Goal: Task Accomplishment & Management: Manage account settings

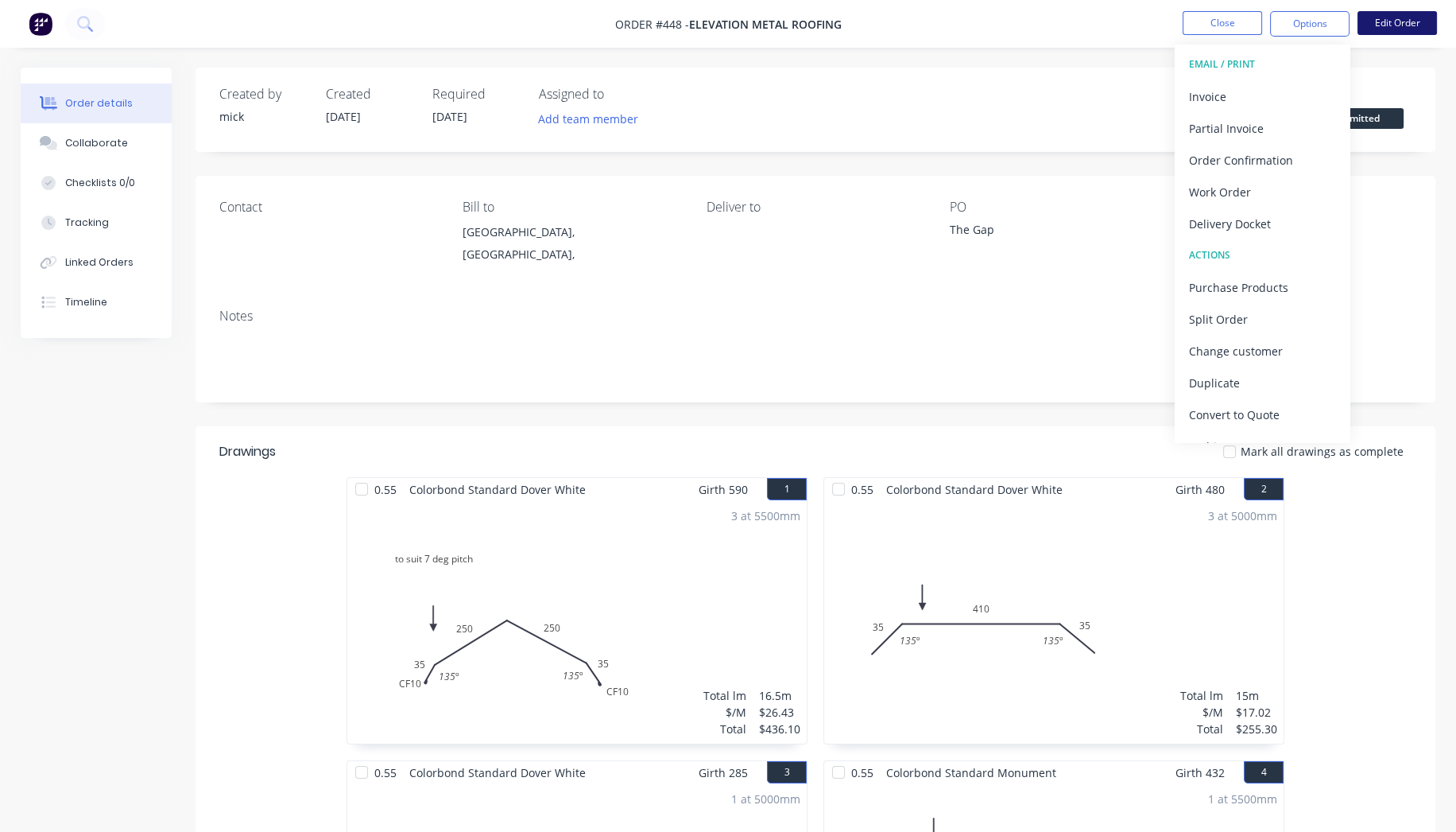
click at [1407, 21] on button "Edit Order" at bounding box center [1397, 23] width 79 height 23
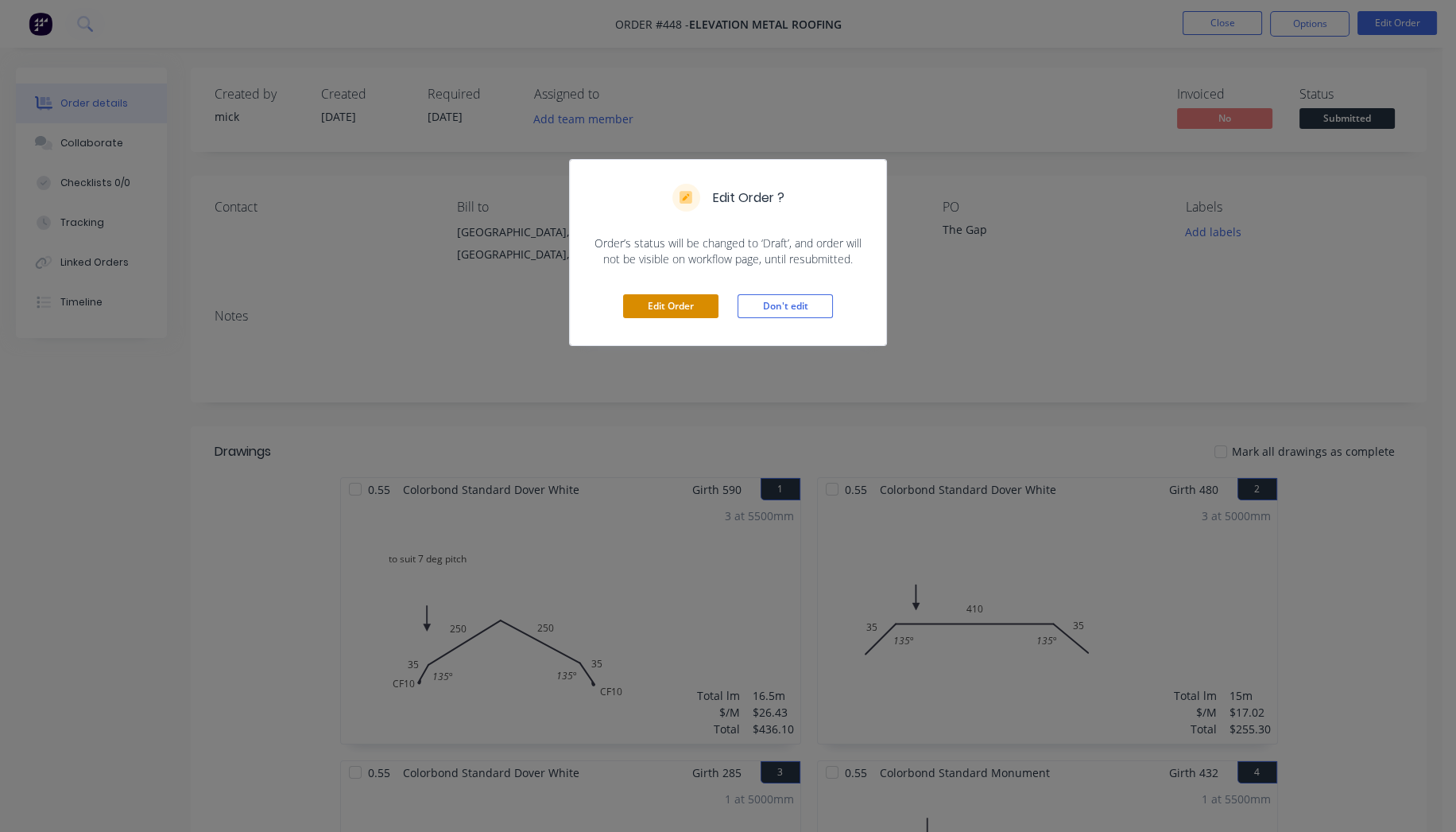
click at [705, 309] on button "Edit Order" at bounding box center [671, 306] width 96 height 23
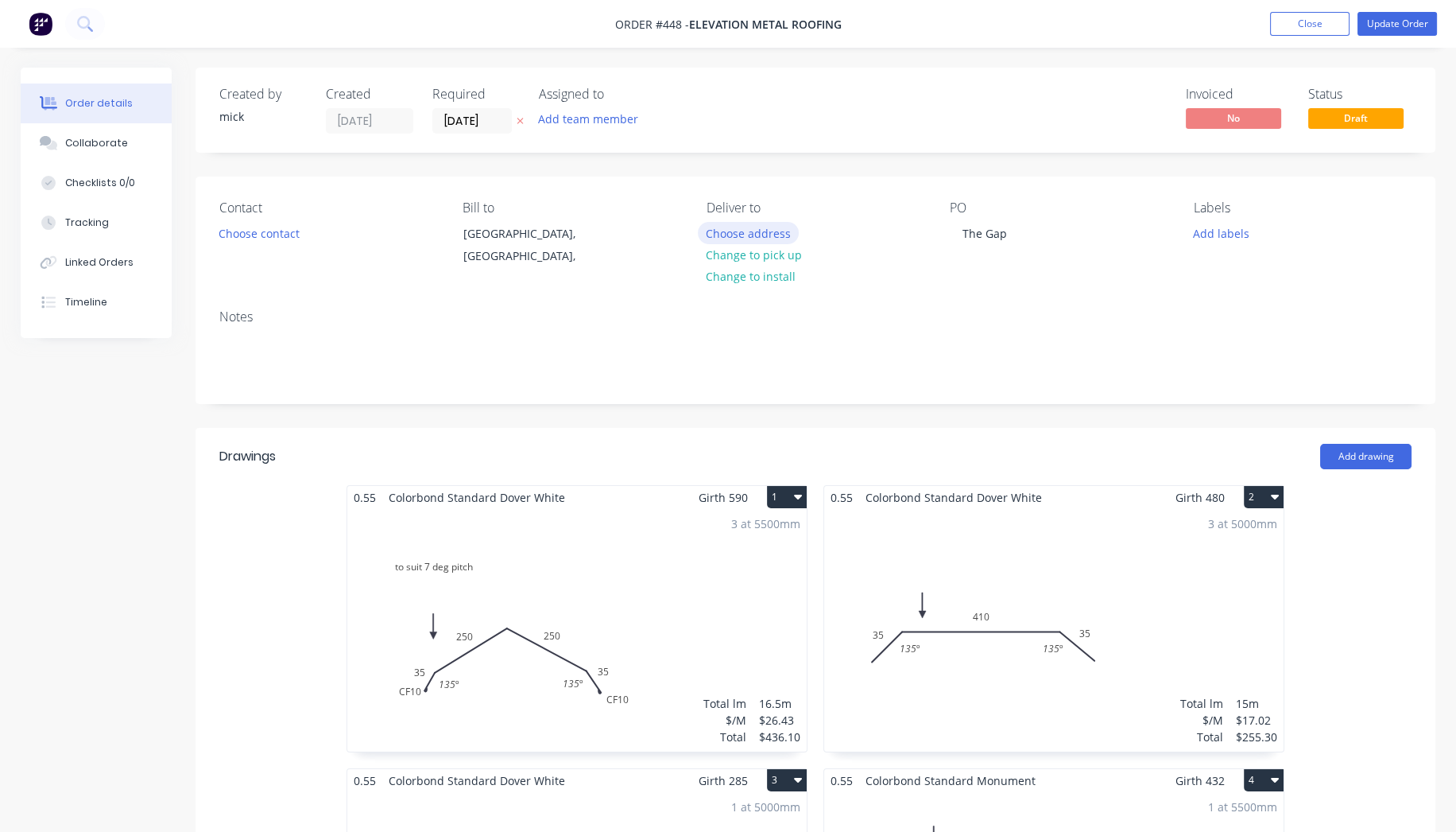
click at [740, 230] on button "Choose address" at bounding box center [749, 233] width 102 height 22
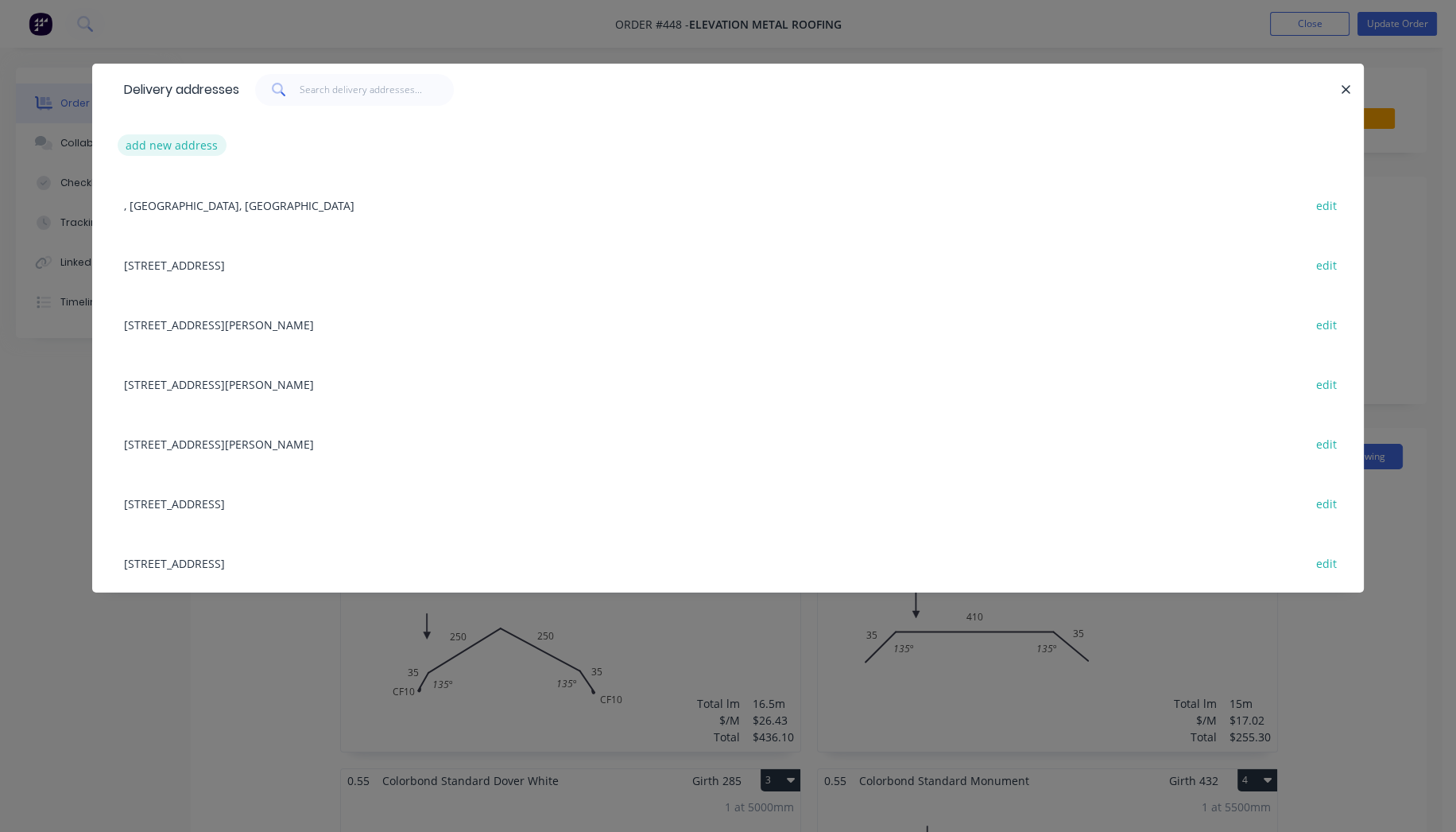
click at [196, 142] on button "add new address" at bounding box center [172, 145] width 109 height 22
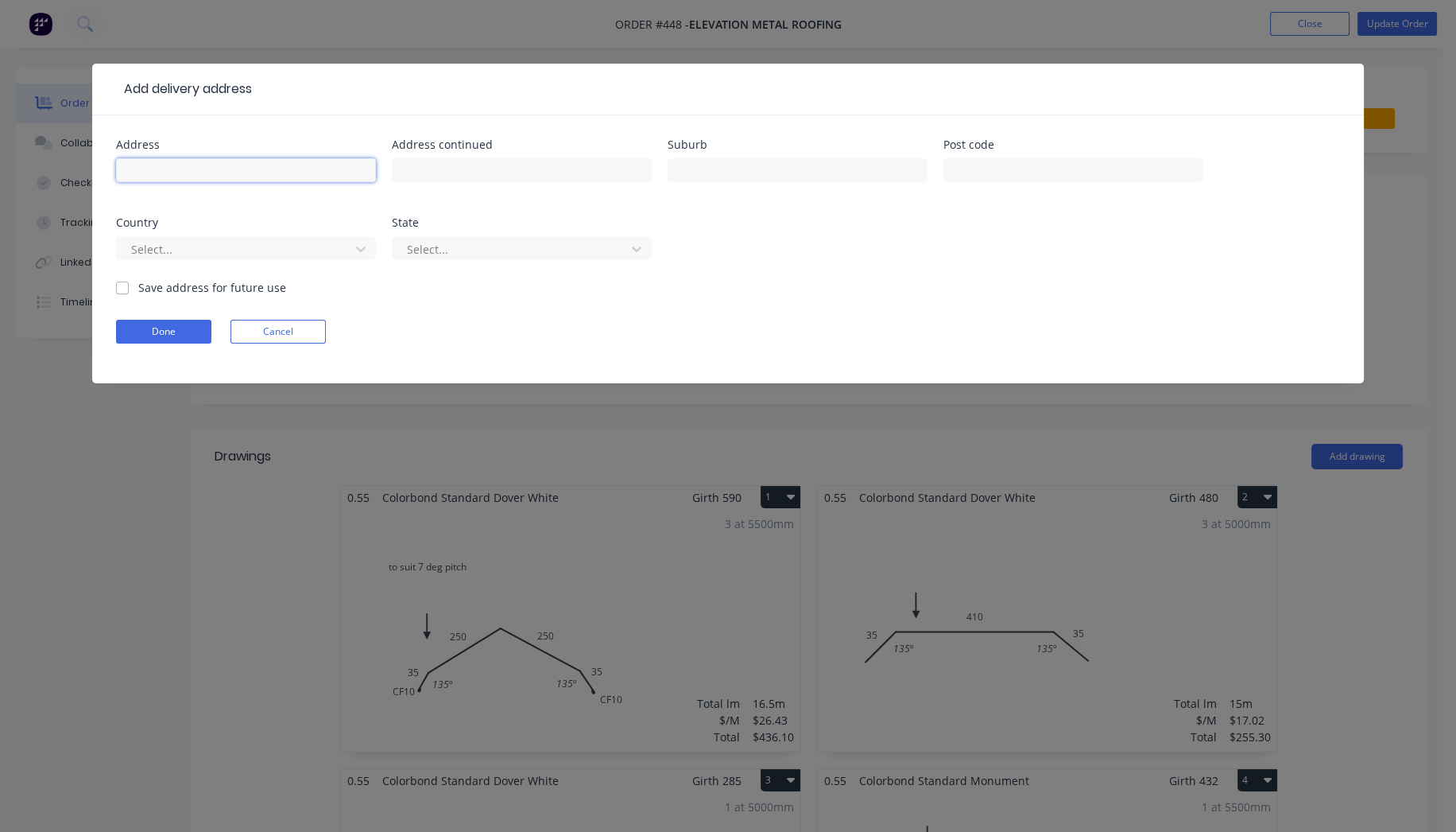
click at [223, 163] on input "text" at bounding box center [246, 170] width 259 height 23
type input "[STREET_ADDRESS]"
click at [746, 175] on input "text" at bounding box center [797, 170] width 259 height 23
type input "The Gap"
click at [242, 250] on div at bounding box center [236, 250] width 213 height 20
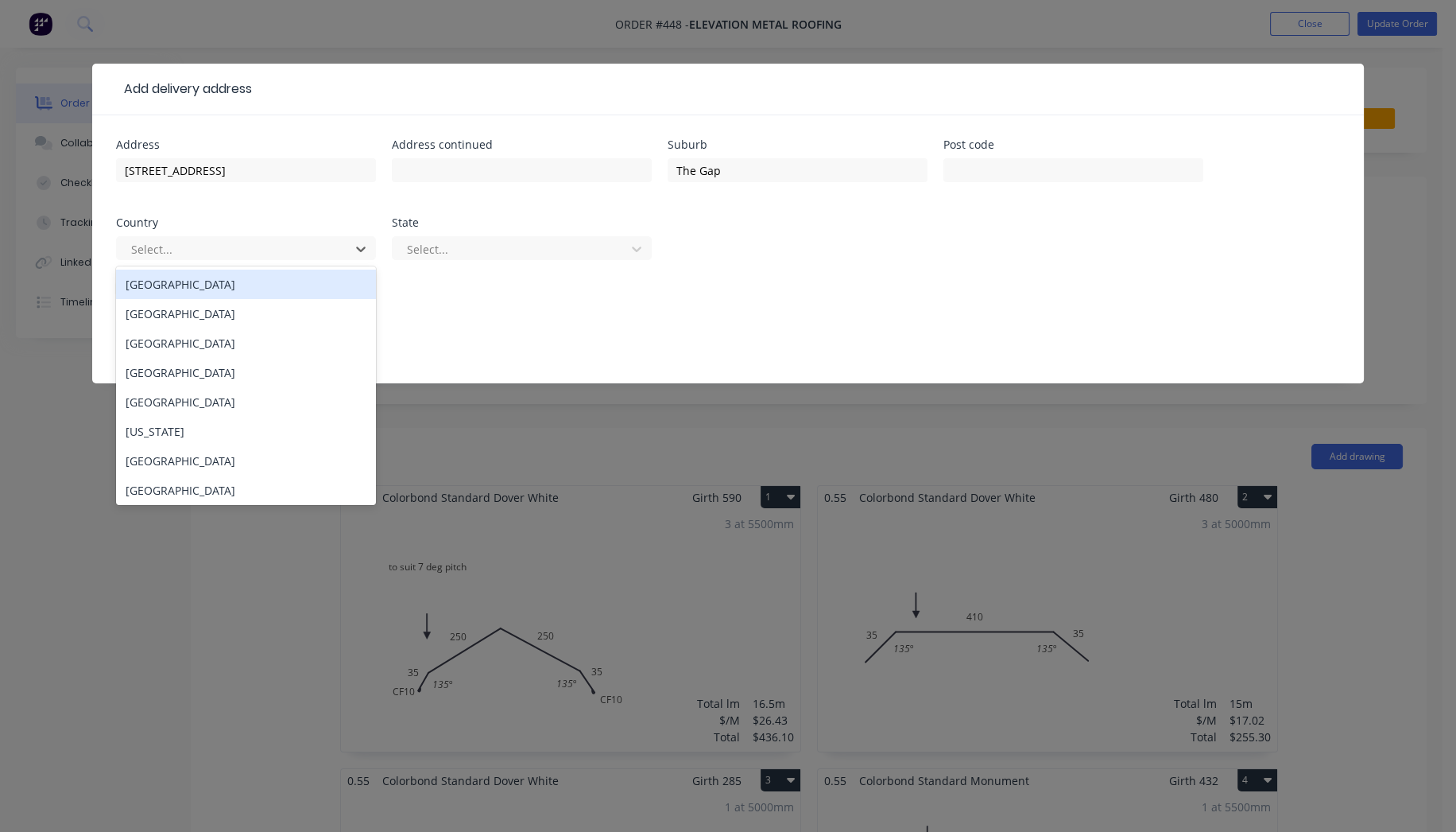
click at [229, 289] on div "[GEOGRAPHIC_DATA]" at bounding box center [246, 284] width 259 height 30
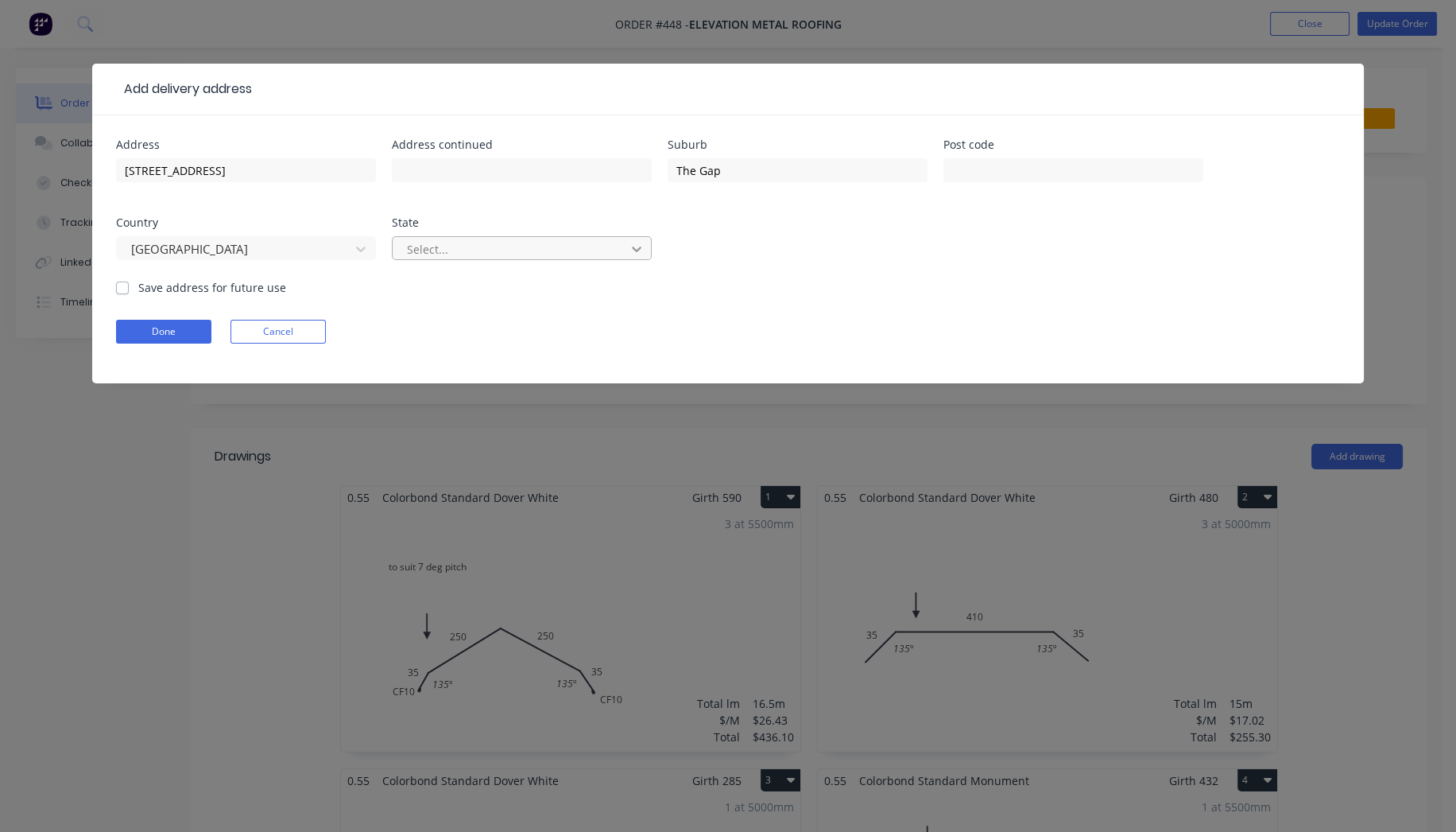
click at [633, 254] on icon at bounding box center [637, 249] width 16 height 16
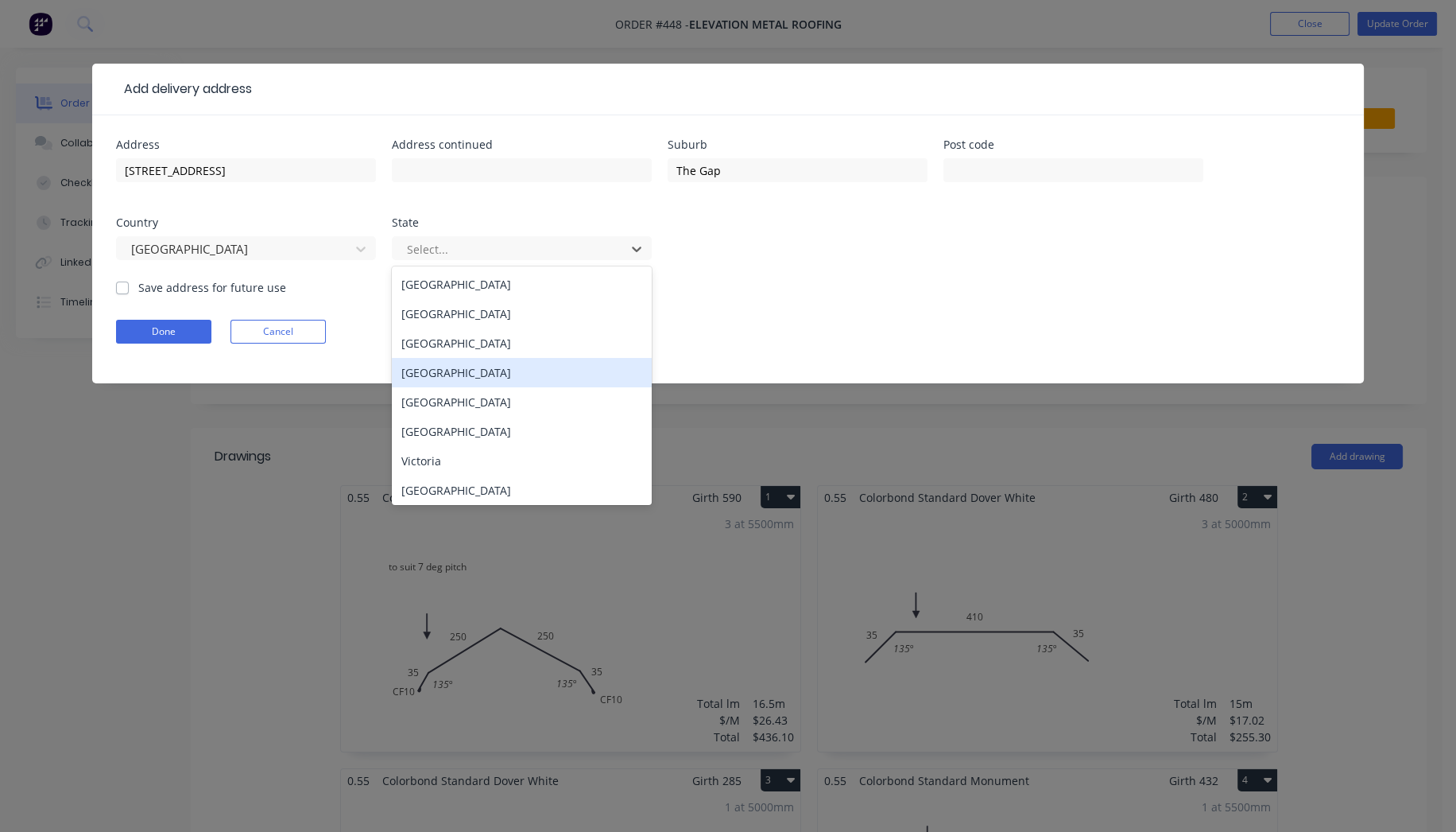
click at [464, 374] on div "[GEOGRAPHIC_DATA]" at bounding box center [522, 372] width 259 height 30
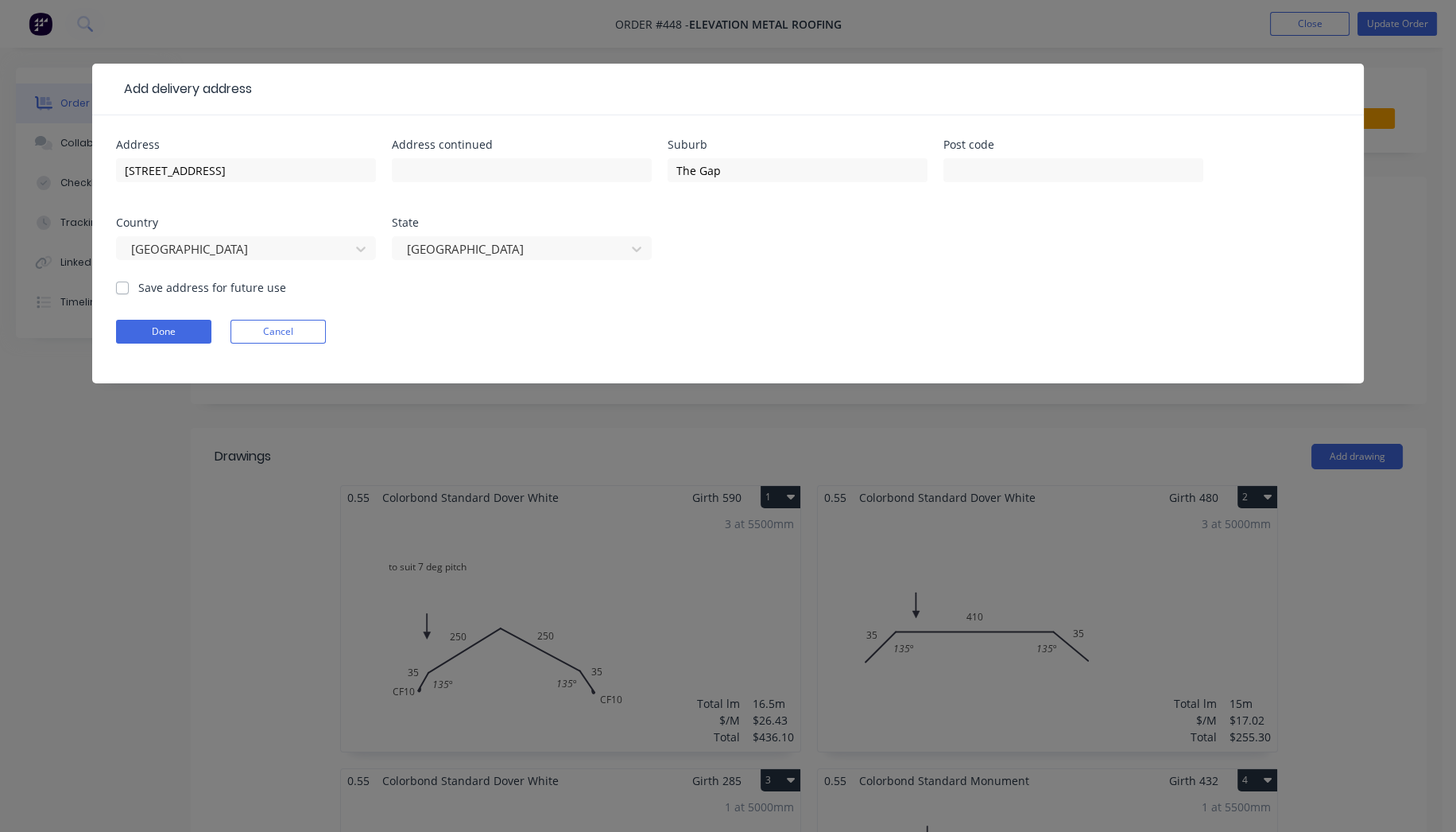
click at [139, 289] on label "Save address for future use" at bounding box center [213, 288] width 148 height 17
click at [125, 289] on input "Save address for future use" at bounding box center [123, 287] width 13 height 15
checkbox input "true"
click at [152, 333] on button "Done" at bounding box center [164, 332] width 96 height 23
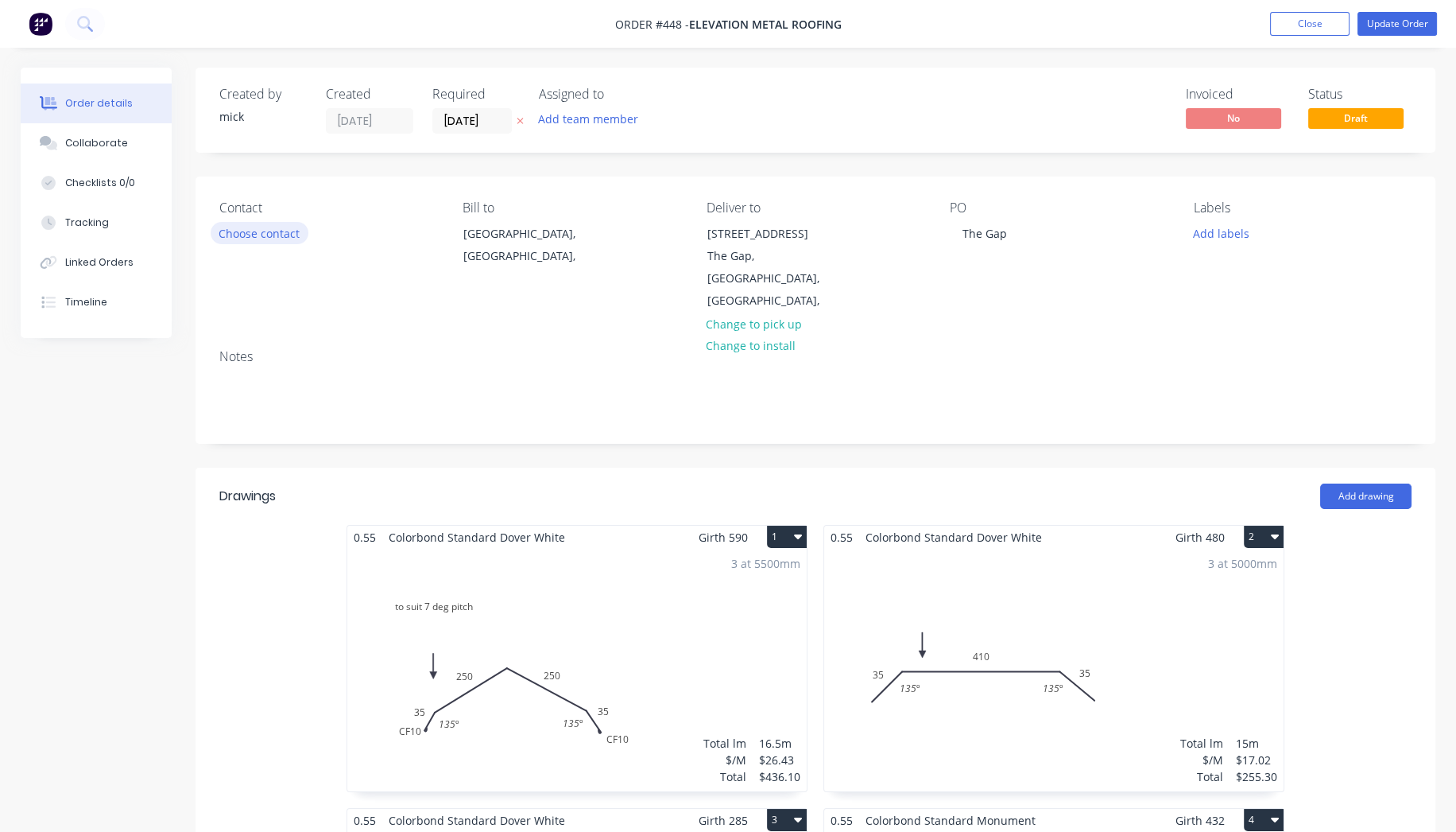
click at [289, 231] on button "Choose contact" at bounding box center [259, 233] width 98 height 22
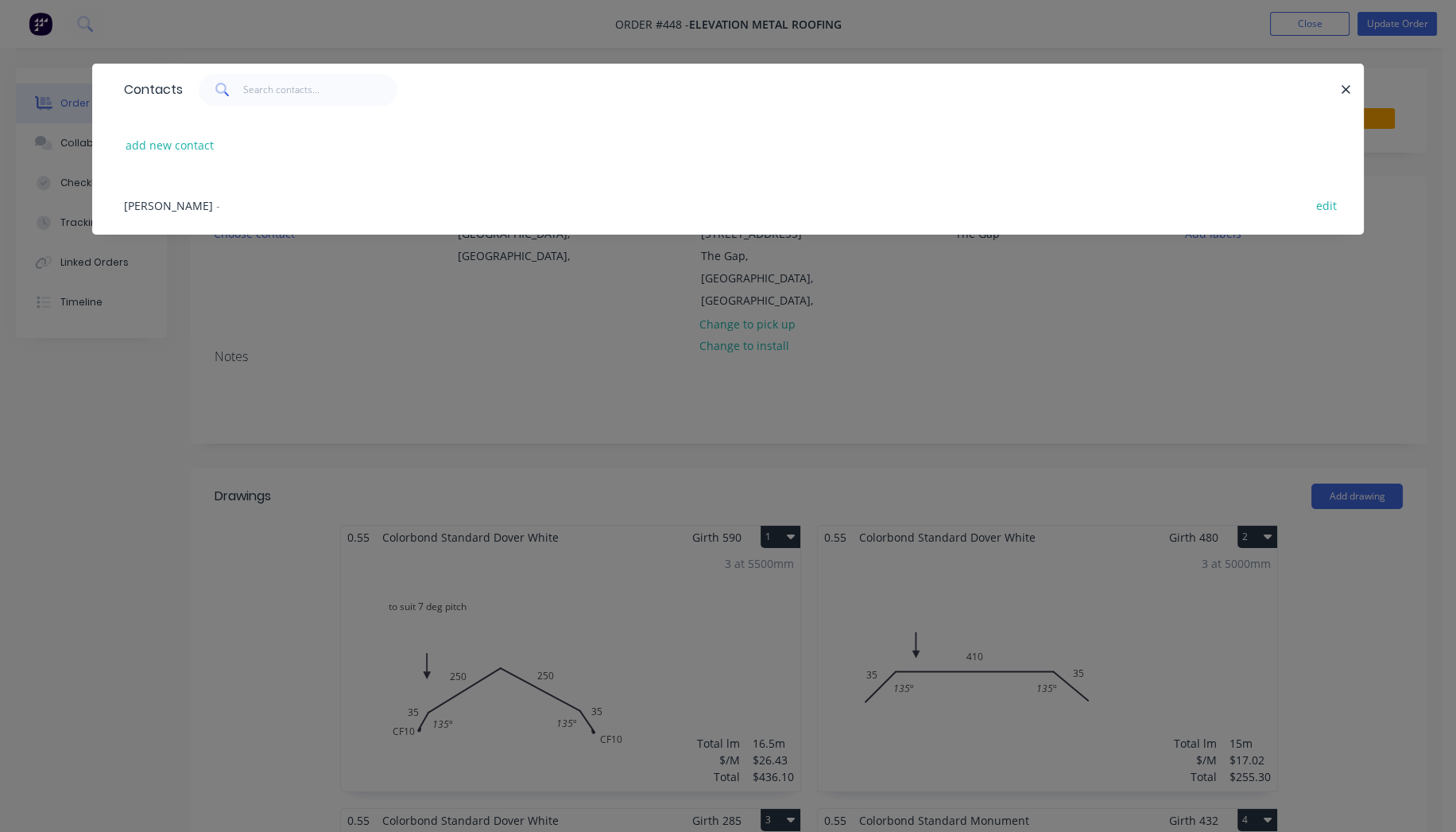
click at [216, 199] on span "-" at bounding box center [218, 206] width 4 height 15
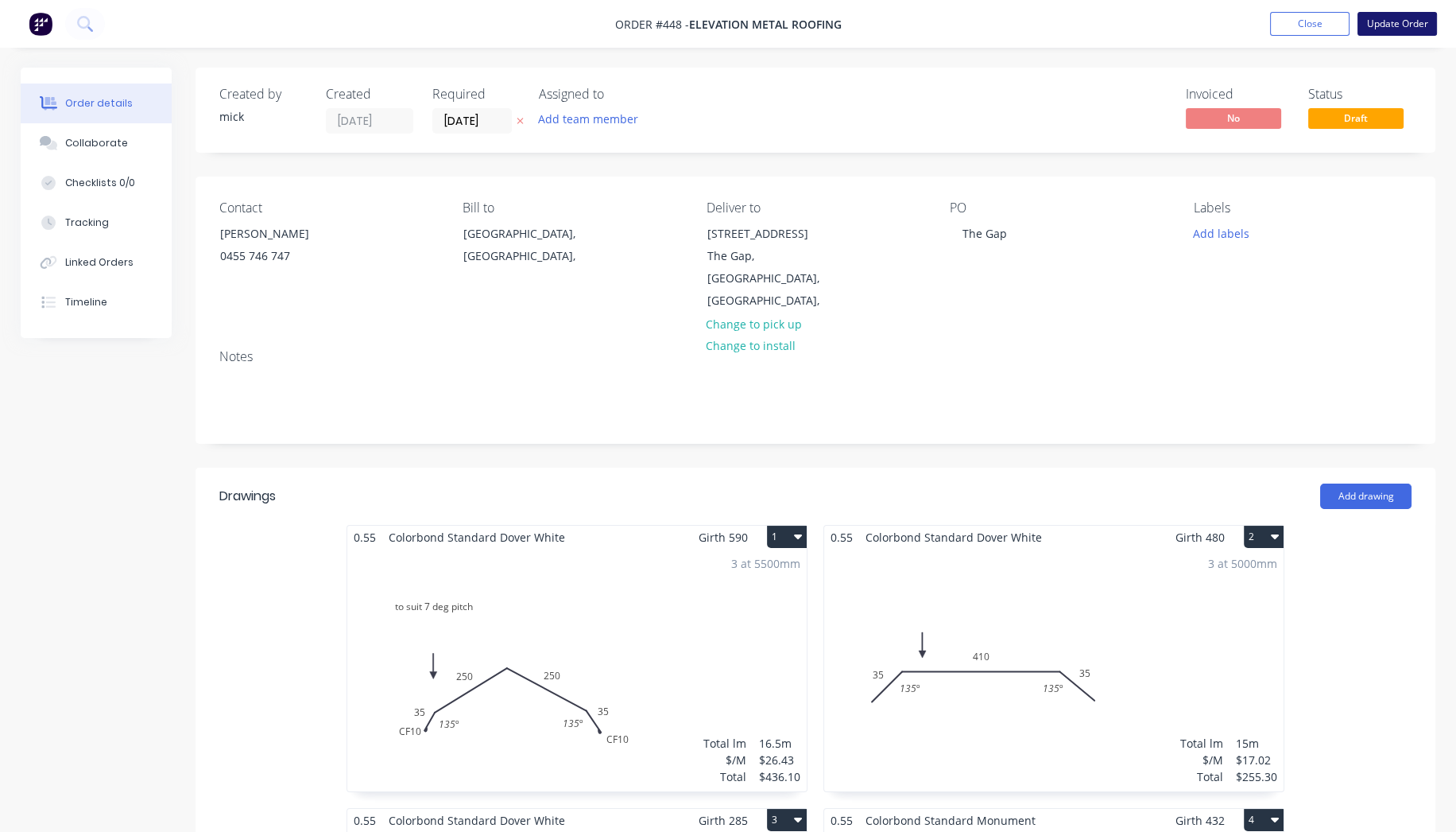
click at [1376, 22] on button "Update Order" at bounding box center [1397, 23] width 79 height 23
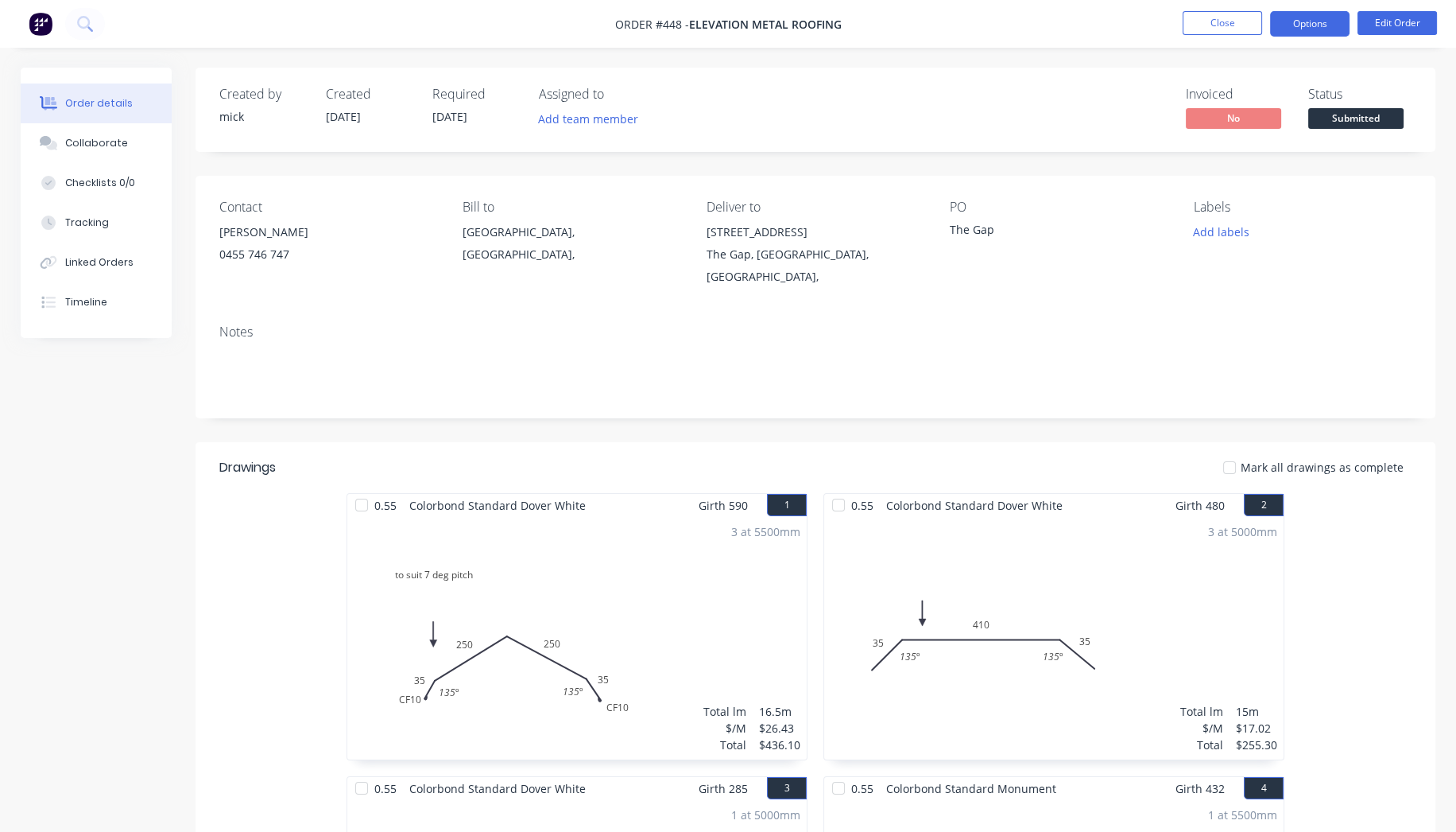
click at [1321, 23] on button "Options" at bounding box center [1310, 23] width 79 height 25
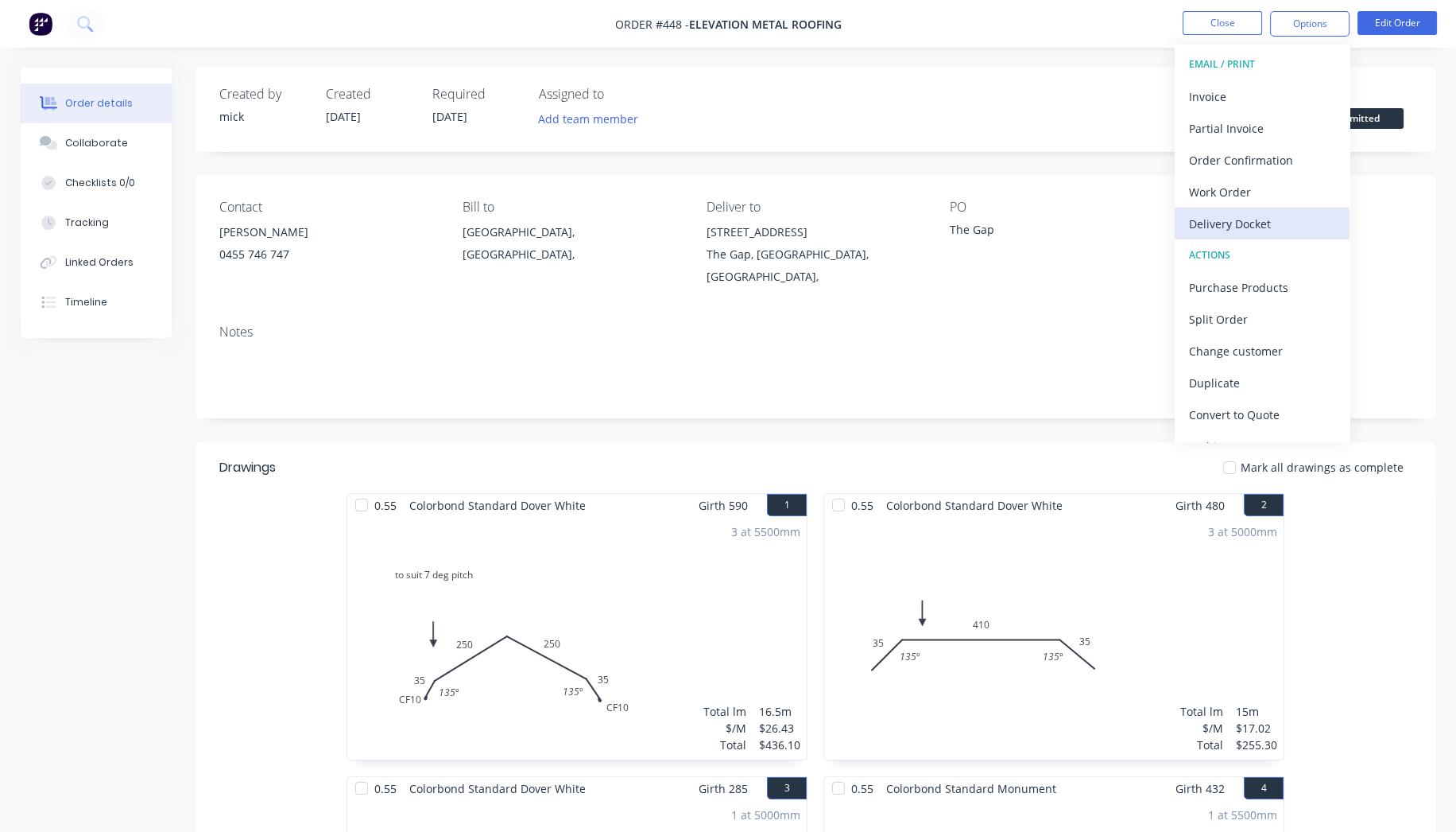
click at [1274, 213] on div "Delivery Docket" at bounding box center [1262, 224] width 146 height 23
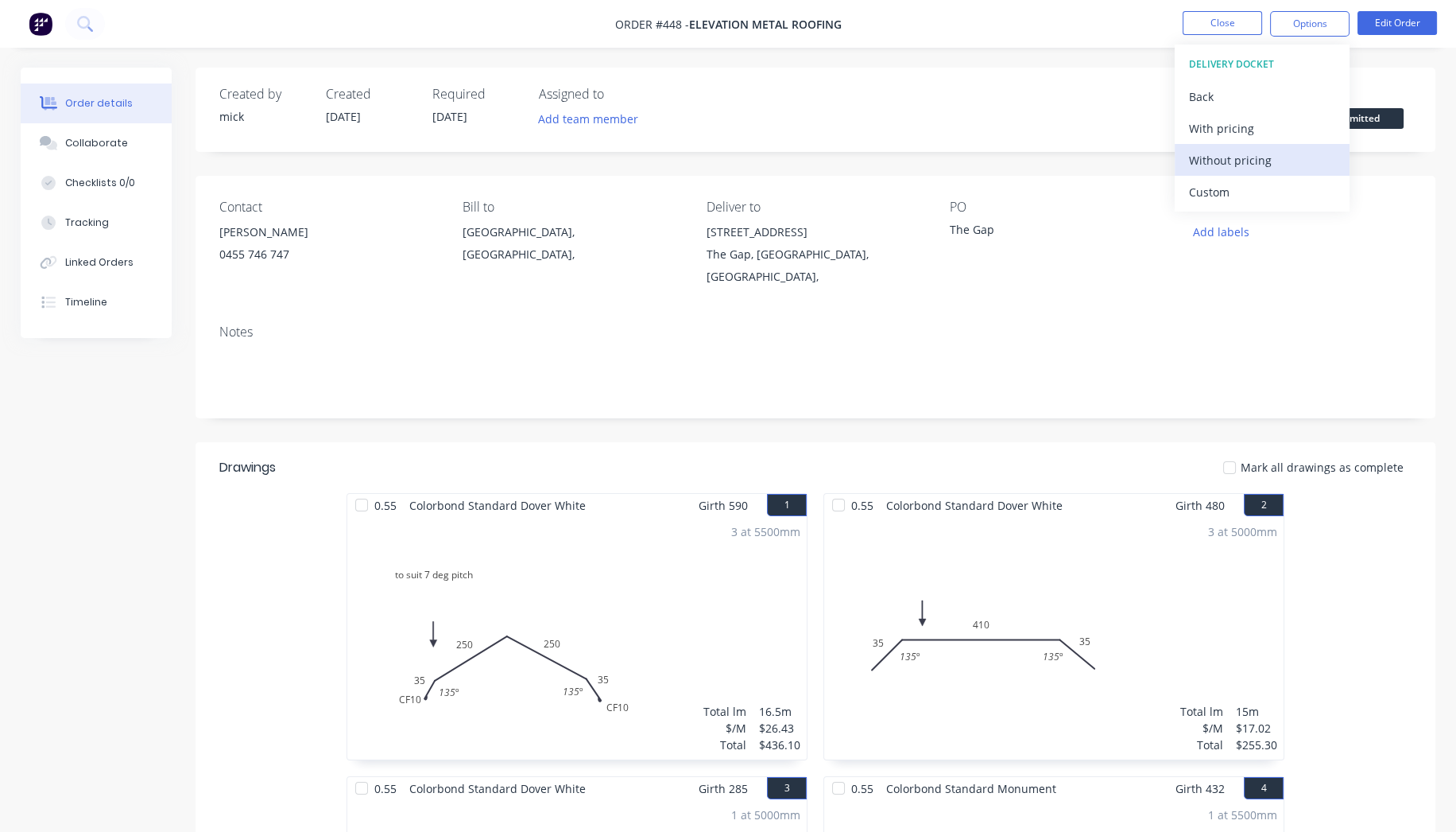
click at [1185, 146] on button "Without pricing" at bounding box center [1262, 160] width 175 height 32
